Goal: Navigation & Orientation: Find specific page/section

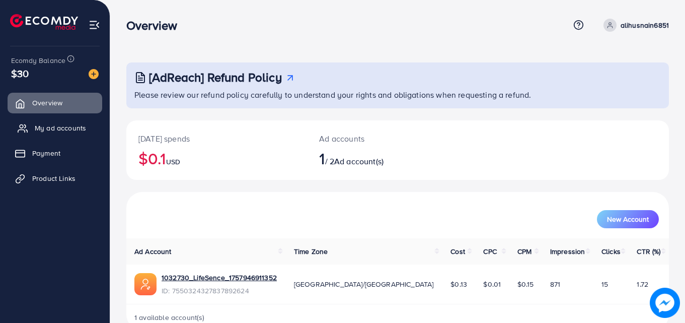
click at [55, 126] on span "My ad accounts" at bounding box center [60, 128] width 51 height 10
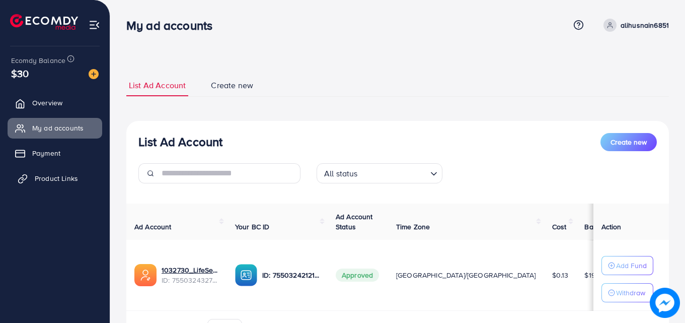
click at [61, 184] on link "Product Links" at bounding box center [55, 178] width 95 height 20
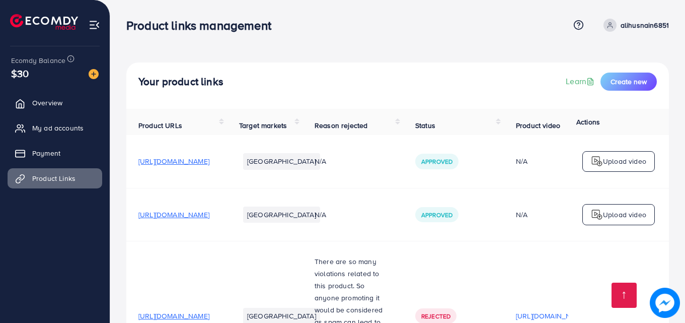
scroll to position [505, 0]
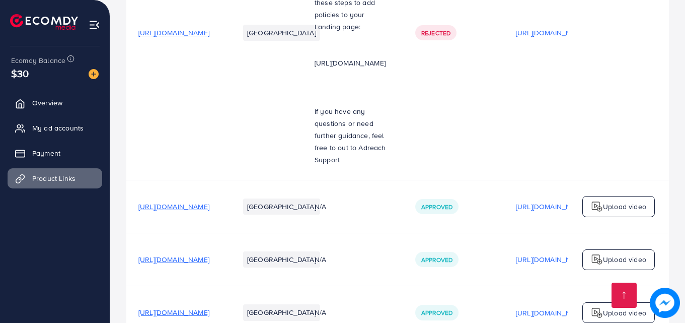
click at [74, 124] on span "My ad accounts" at bounding box center [60, 128] width 51 height 10
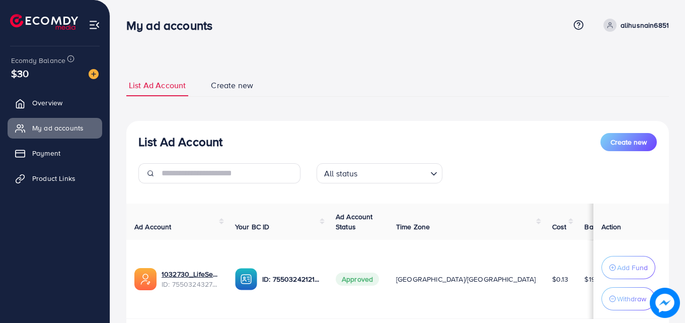
scroll to position [68, 0]
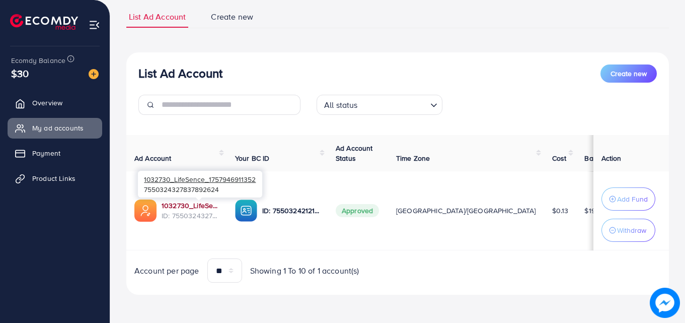
click at [195, 208] on link "1032730_LifeSence_1757946911352" at bounding box center [190, 205] width 57 height 10
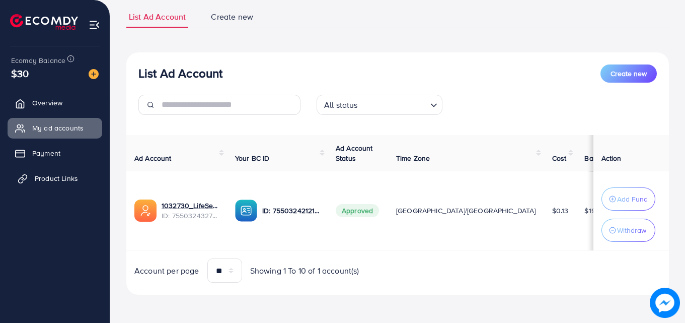
click at [95, 170] on link "Product Links" at bounding box center [55, 178] width 95 height 20
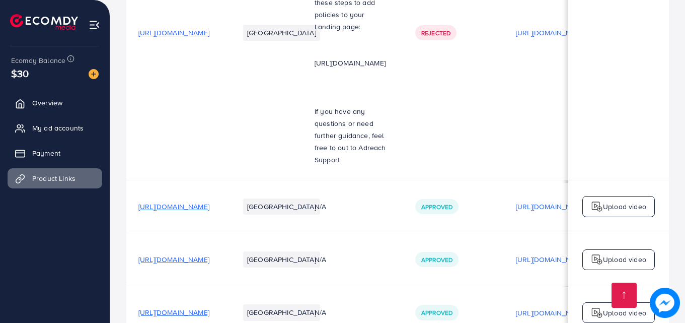
scroll to position [0, 305]
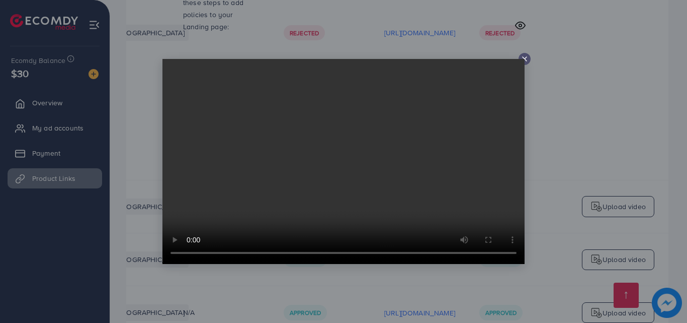
click at [524, 58] on line at bounding box center [525, 59] width 4 height 4
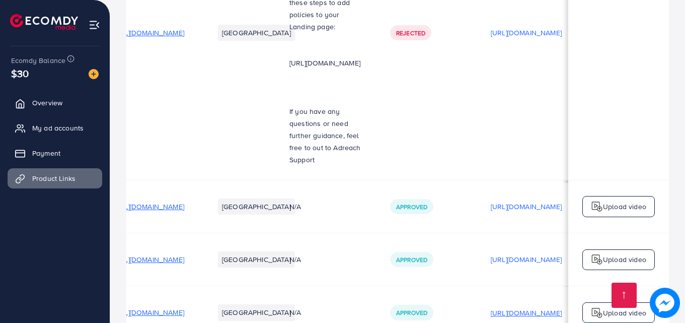
scroll to position [0, 0]
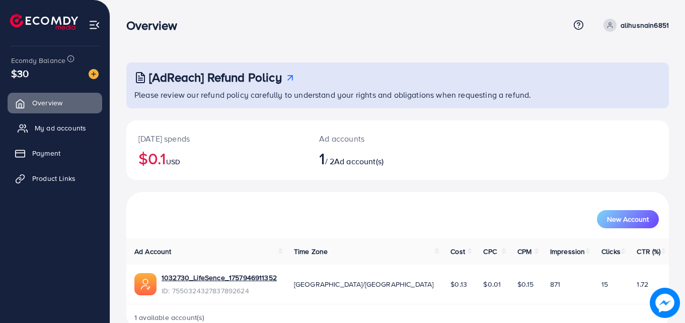
click at [63, 122] on link "My ad accounts" at bounding box center [55, 128] width 95 height 20
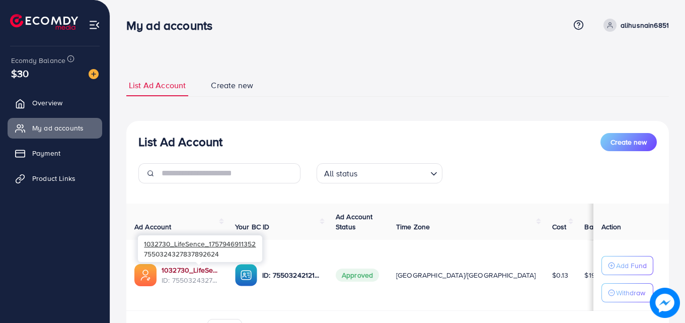
click at [201, 271] on link "1032730_LifeSence_1757946911352" at bounding box center [190, 270] width 57 height 10
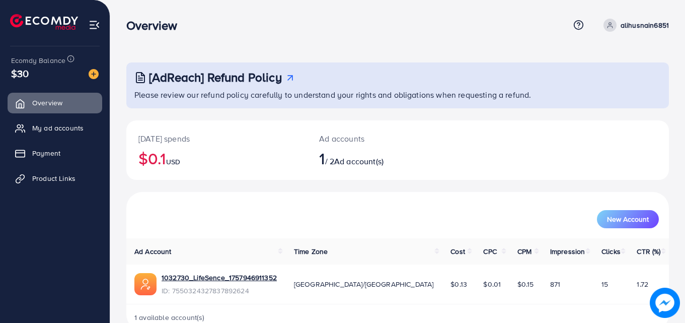
scroll to position [24, 0]
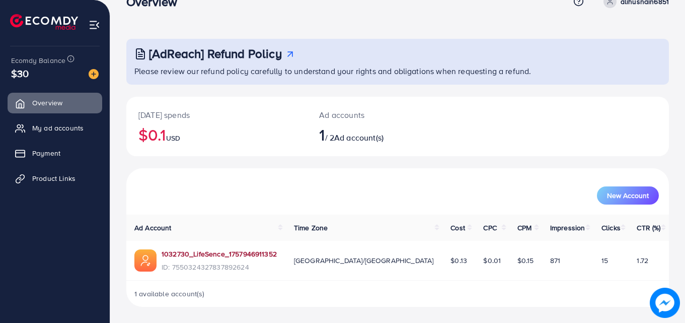
click at [262, 255] on link "1032730_LifeSence_1757946911352" at bounding box center [219, 254] width 115 height 10
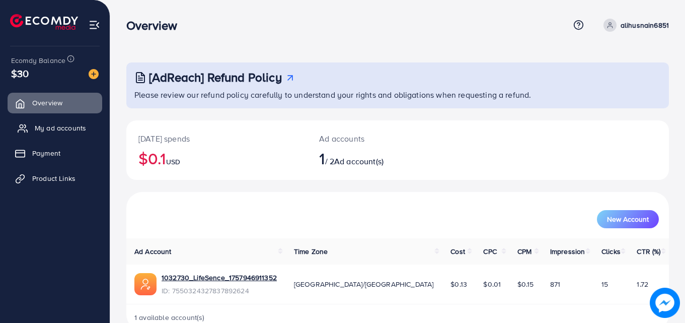
click at [79, 128] on span "My ad accounts" at bounding box center [60, 128] width 51 height 10
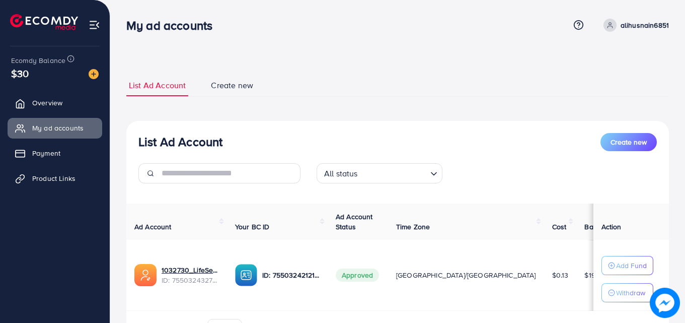
scroll to position [31, 0]
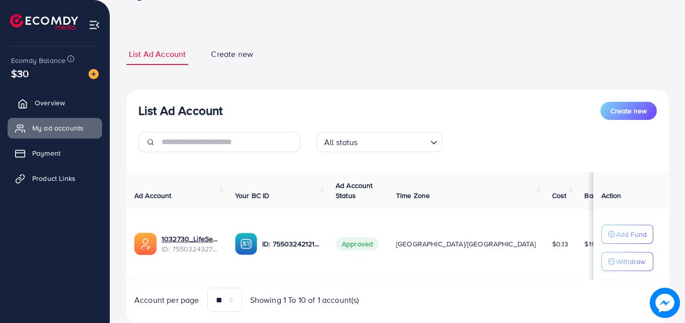
click at [75, 96] on link "Overview" at bounding box center [55, 103] width 95 height 20
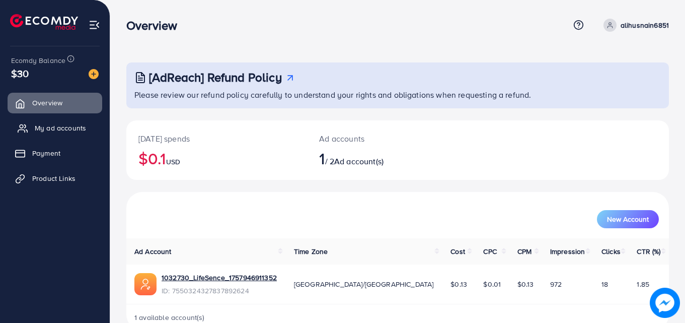
click at [57, 126] on span "My ad accounts" at bounding box center [60, 128] width 51 height 10
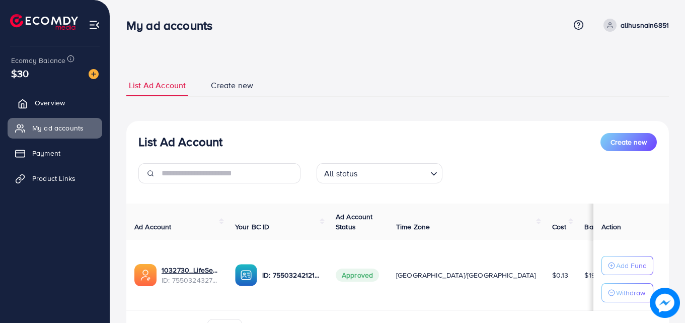
click at [58, 101] on span "Overview" at bounding box center [50, 103] width 30 height 10
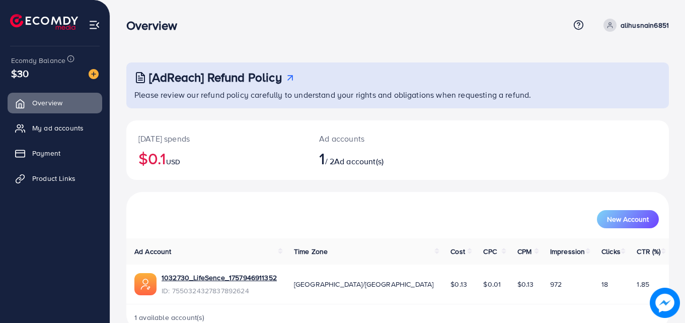
click at [375, 28] on div "Overview" at bounding box center [347, 25] width 443 height 15
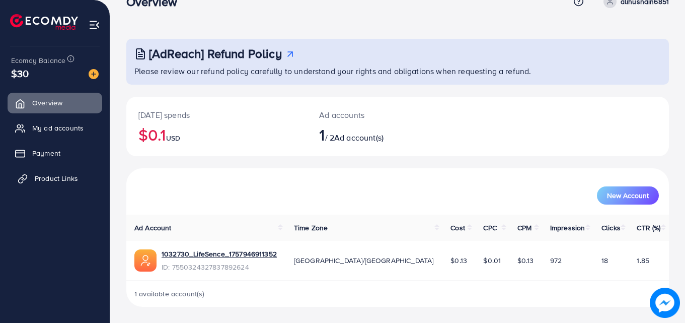
click at [45, 182] on span "Product Links" at bounding box center [56, 178] width 43 height 10
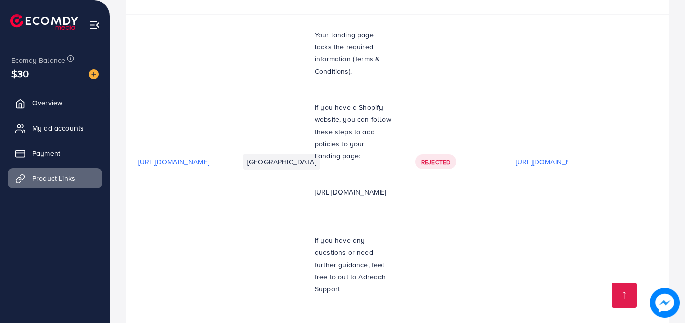
scroll to position [505, 0]
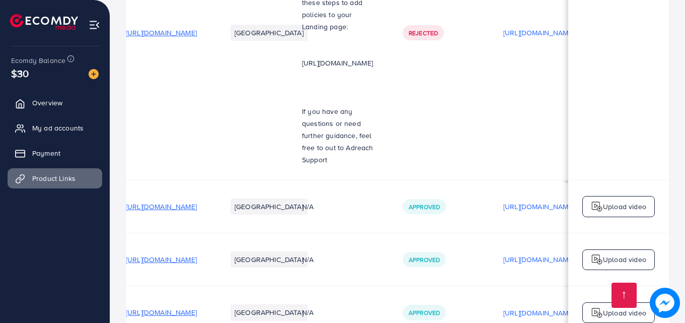
scroll to position [0, 13]
click at [65, 105] on link "Overview" at bounding box center [55, 103] width 95 height 20
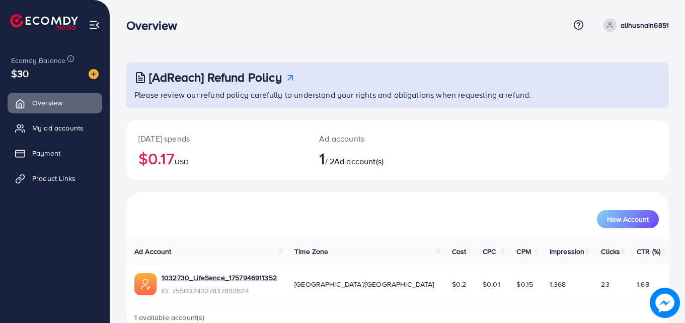
scroll to position [24, 0]
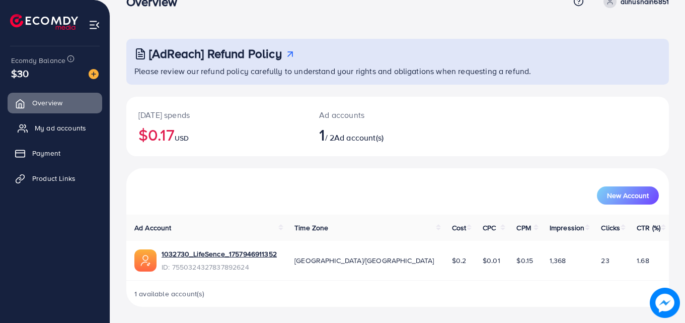
click at [81, 128] on span "My ad accounts" at bounding box center [60, 128] width 51 height 10
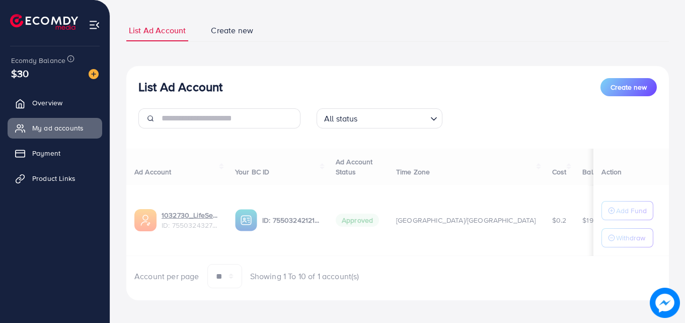
scroll to position [60, 0]
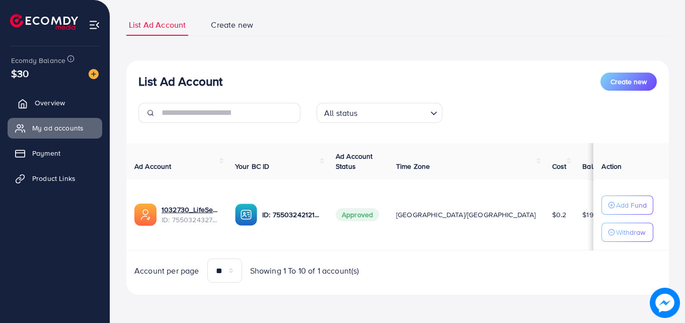
click at [69, 100] on link "Overview" at bounding box center [55, 103] width 95 height 20
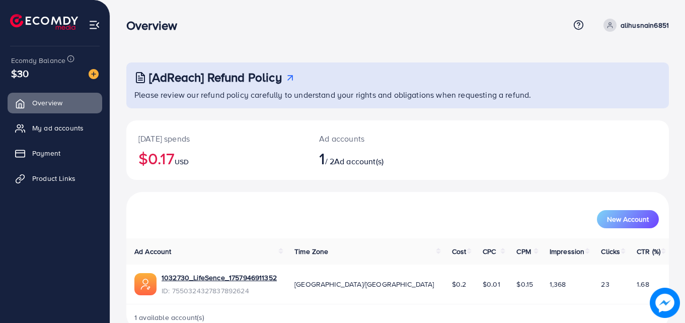
scroll to position [24, 0]
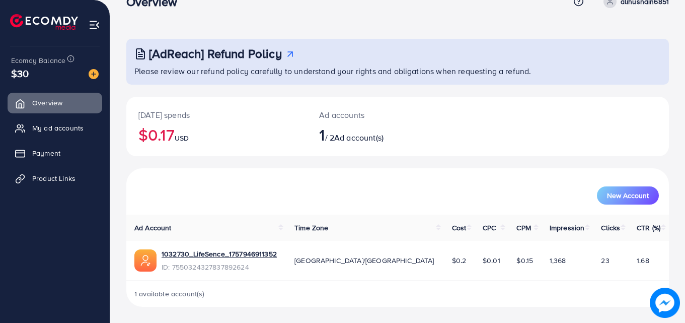
scroll to position [23, 0]
click at [75, 124] on span "My ad accounts" at bounding box center [60, 128] width 51 height 10
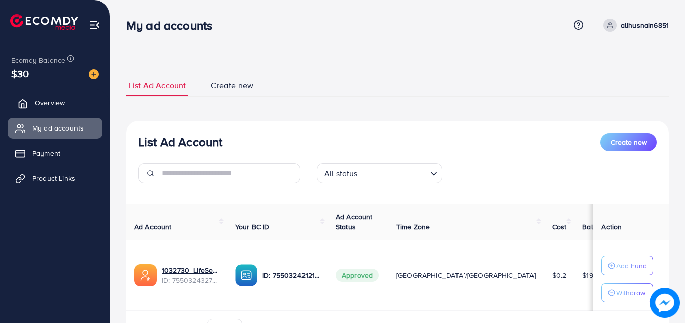
click at [45, 102] on span "Overview" at bounding box center [50, 103] width 30 height 10
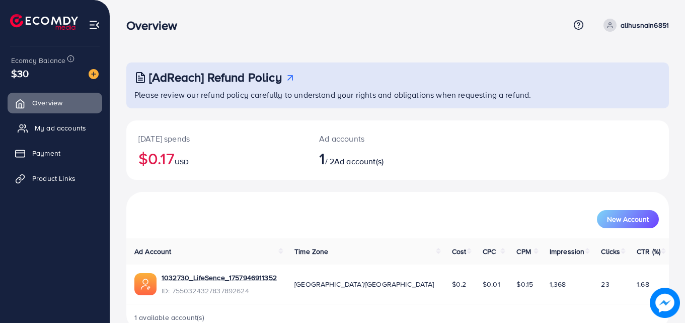
click at [52, 134] on link "My ad accounts" at bounding box center [55, 128] width 95 height 20
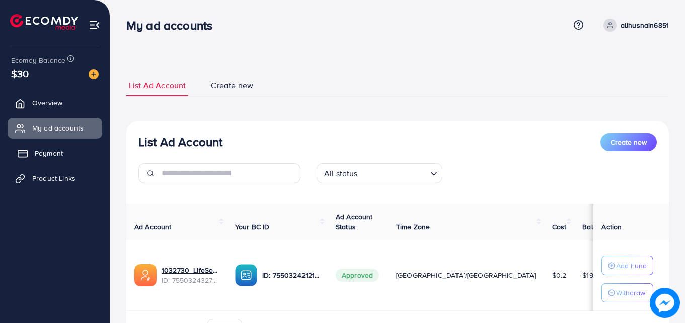
click at [54, 149] on span "Payment" at bounding box center [49, 153] width 28 height 10
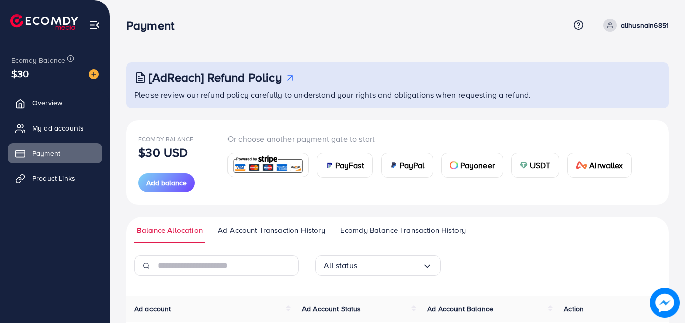
click at [72, 116] on ul "Overview My ad accounts Payment Product Links" at bounding box center [55, 144] width 110 height 111
click at [72, 125] on span "My ad accounts" at bounding box center [60, 128] width 51 height 10
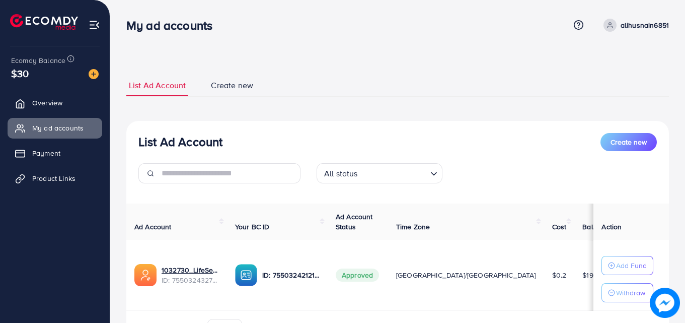
click at [97, 92] on ul "Overview My ad accounts Payment Product Links" at bounding box center [55, 144] width 110 height 111
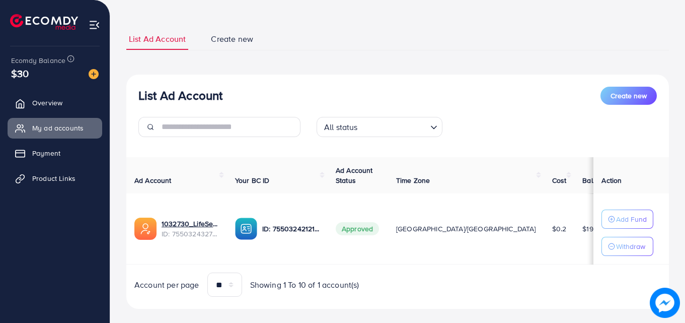
scroll to position [60, 0]
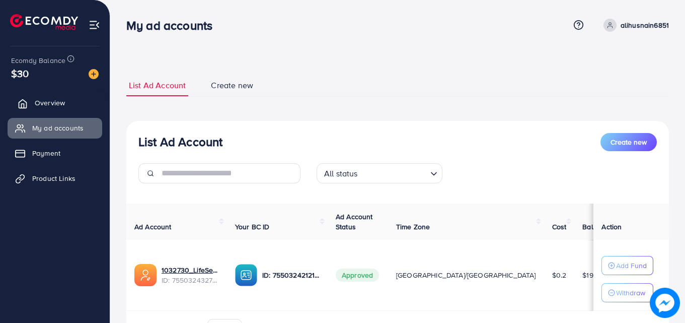
click at [62, 106] on span "Overview" at bounding box center [50, 103] width 30 height 10
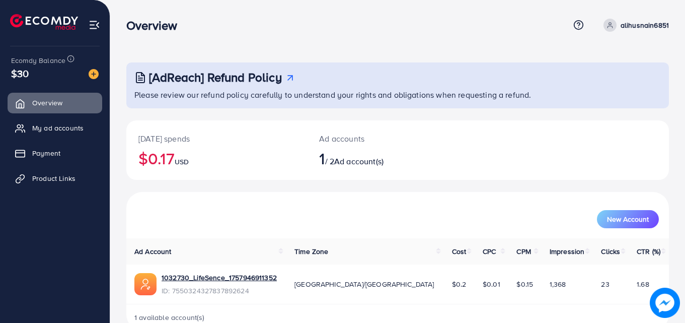
scroll to position [24, 0]
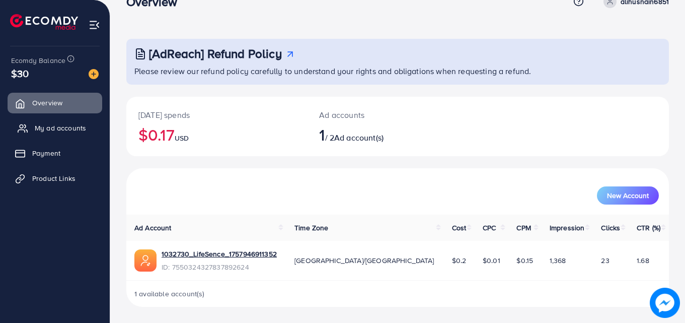
click at [77, 136] on link "My ad accounts" at bounding box center [55, 128] width 95 height 20
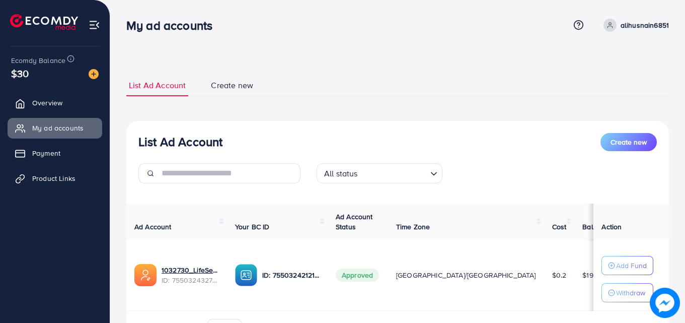
click at [447, 199] on div "List Ad Account Create new All status Loading... Ad Account Your BC ID Ad Accou…" at bounding box center [397, 238] width 542 height 234
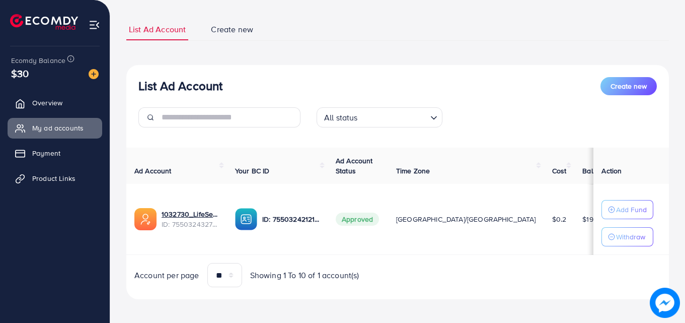
scroll to position [60, 0]
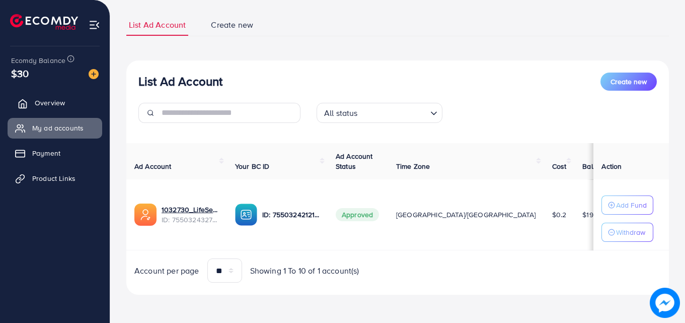
click at [61, 96] on link "Overview" at bounding box center [55, 103] width 95 height 20
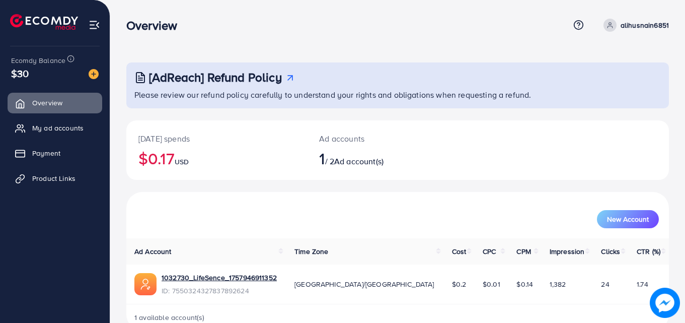
scroll to position [24, 0]
click at [78, 130] on span "My ad accounts" at bounding box center [60, 128] width 51 height 10
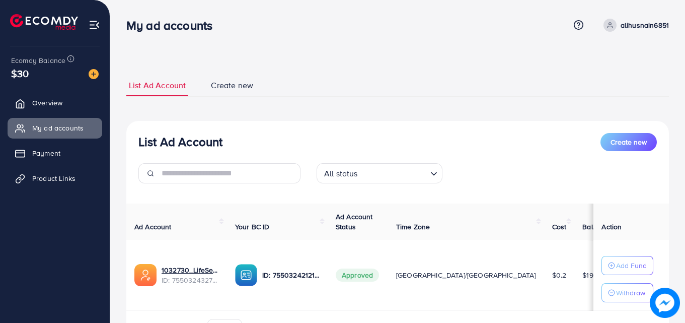
click at [51, 115] on ul "Overview My ad accounts Payment Product Links" at bounding box center [55, 144] width 110 height 111
click at [56, 112] on link "Overview" at bounding box center [55, 103] width 95 height 20
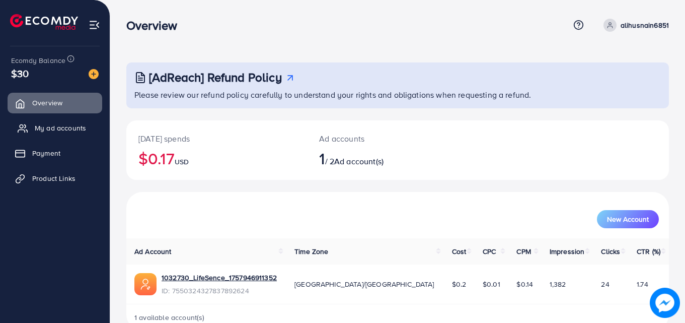
click at [67, 125] on span "My ad accounts" at bounding box center [60, 128] width 51 height 10
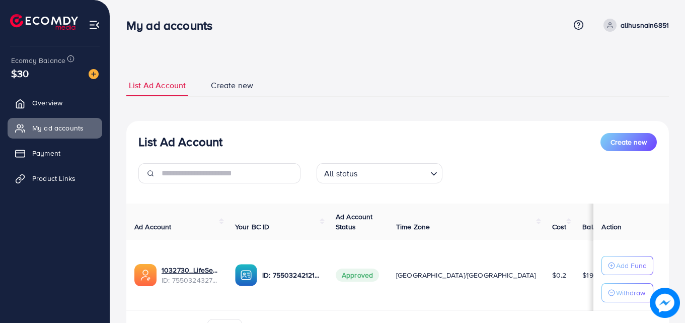
scroll to position [60, 0]
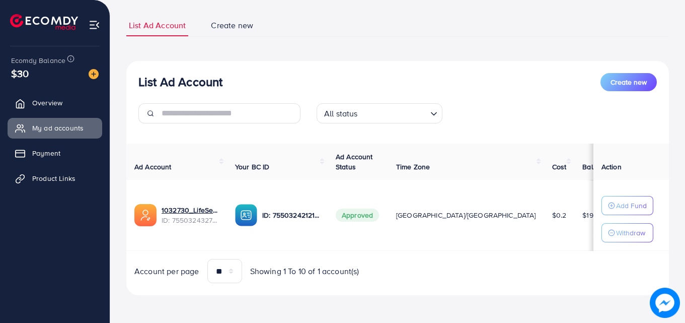
scroll to position [60, 0]
click at [70, 115] on ul "Overview My ad accounts Payment Product Links" at bounding box center [55, 144] width 110 height 111
click at [72, 112] on link "Overview" at bounding box center [55, 103] width 95 height 20
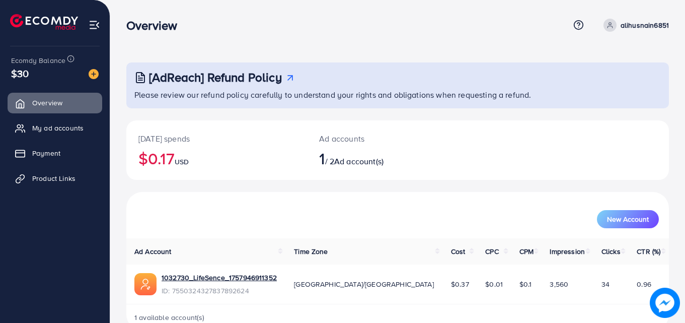
scroll to position [24, 0]
